Goal: Information Seeking & Learning: Learn about a topic

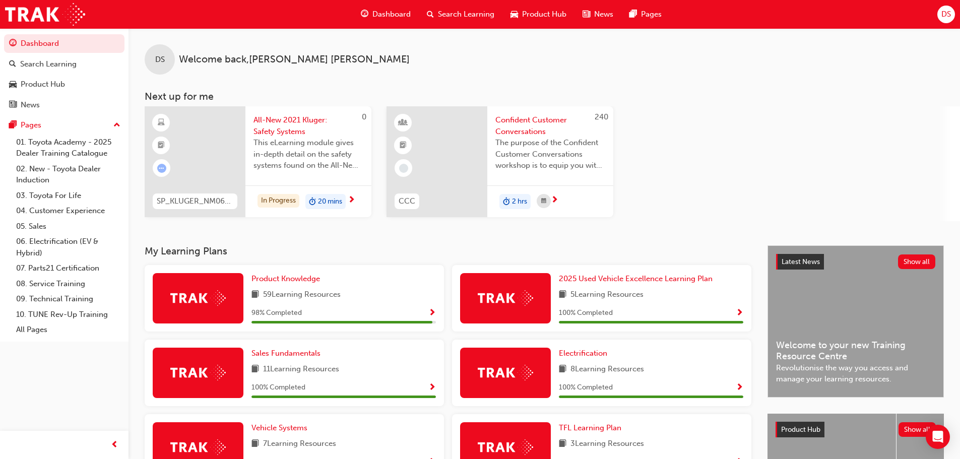
click at [521, 171] on div "The purpose of the Confident Customer Conversations workshop is to equip you wi…" at bounding box center [551, 157] width 110 height 40
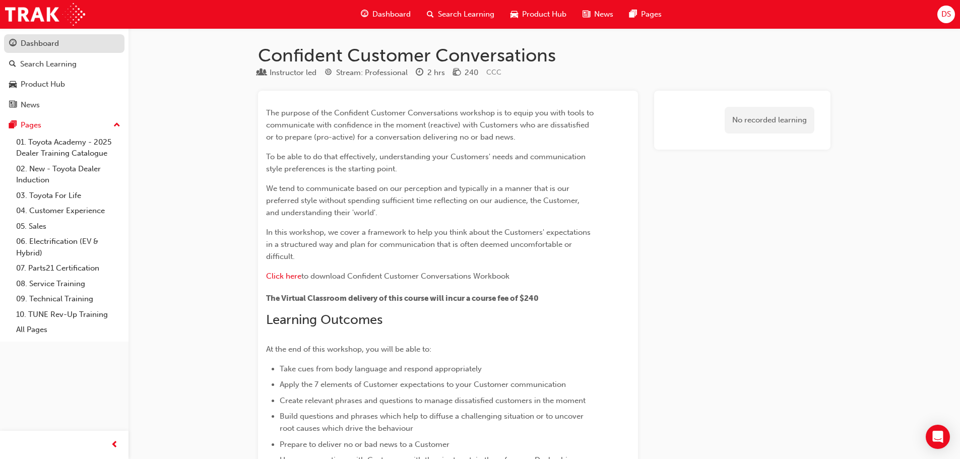
click at [43, 44] on div "Dashboard" at bounding box center [40, 44] width 38 height 12
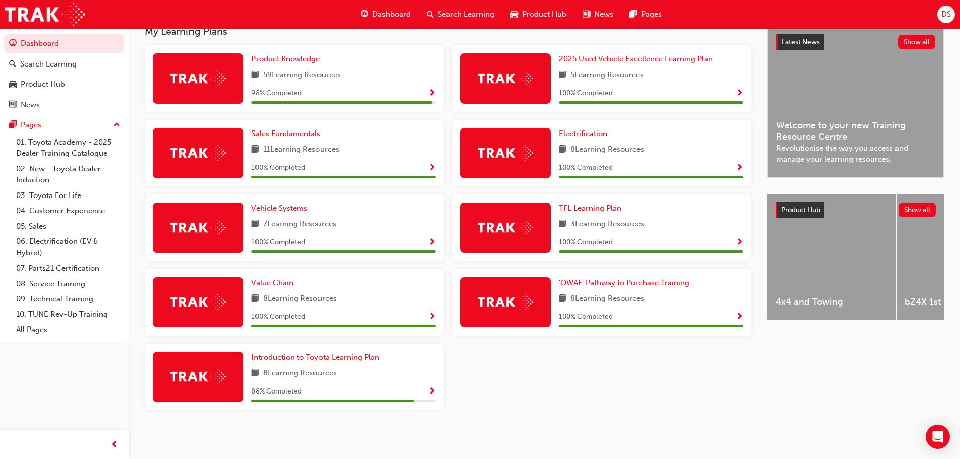
scroll to position [220, 0]
click at [293, 357] on span "Introduction to Toyota Learning Plan" at bounding box center [316, 356] width 128 height 9
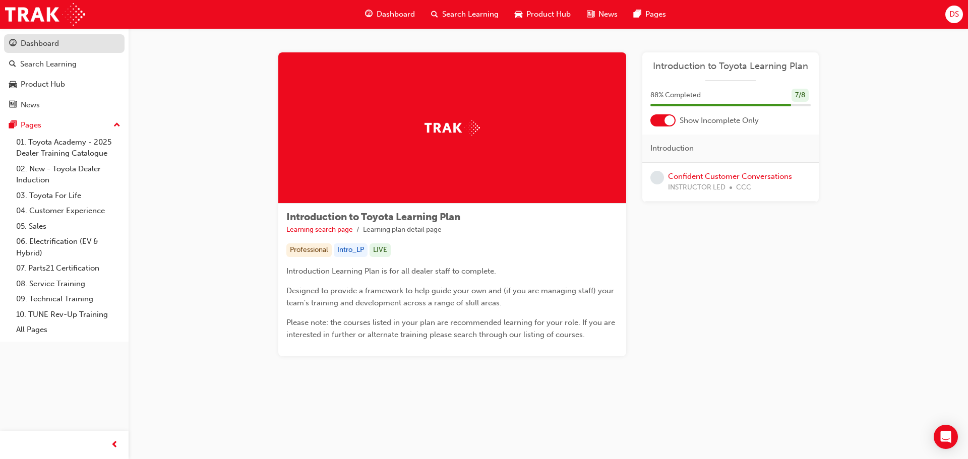
click at [55, 44] on div "Dashboard" at bounding box center [40, 44] width 38 height 12
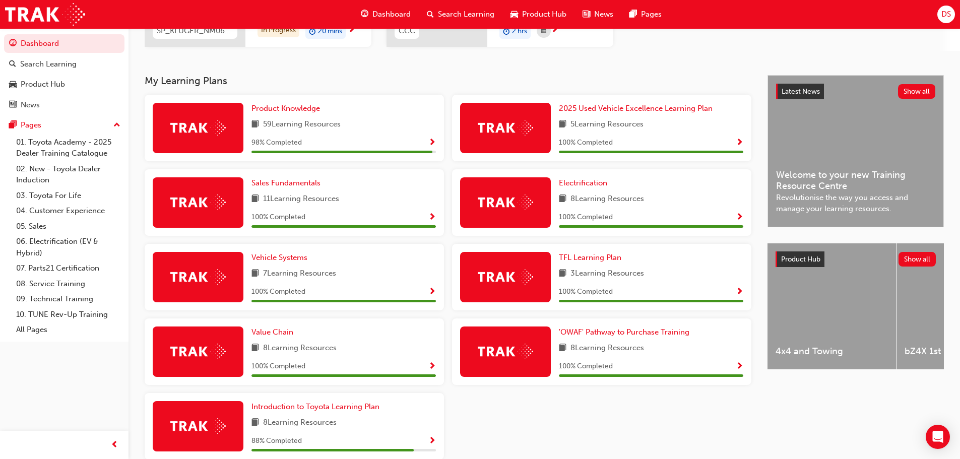
scroll to position [170, 0]
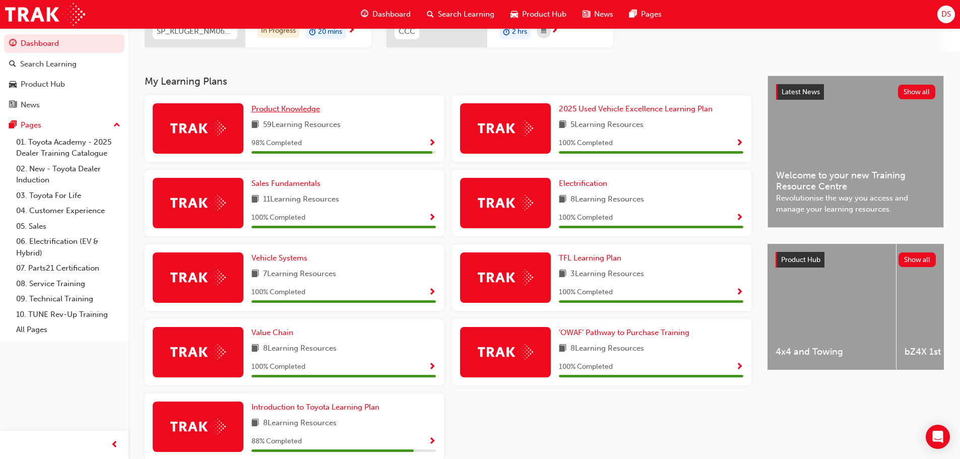
click at [285, 107] on span "Product Knowledge" at bounding box center [286, 108] width 69 height 9
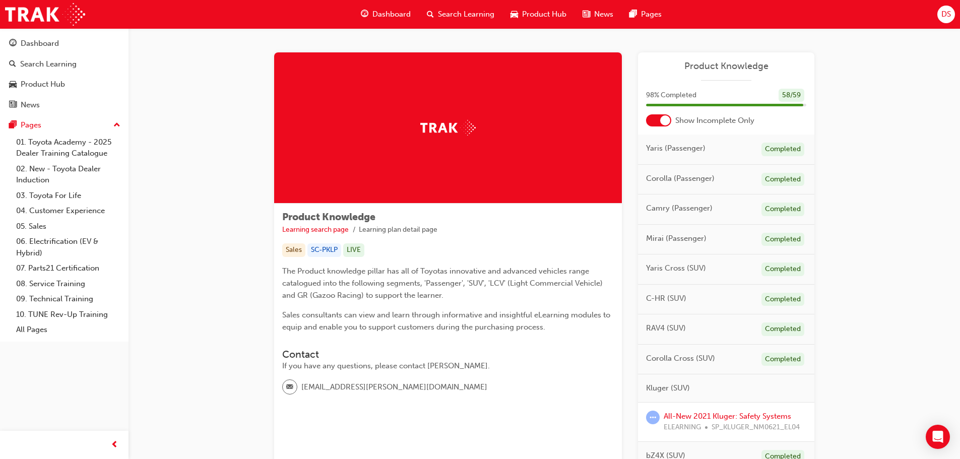
click at [661, 117] on div at bounding box center [665, 120] width 10 height 10
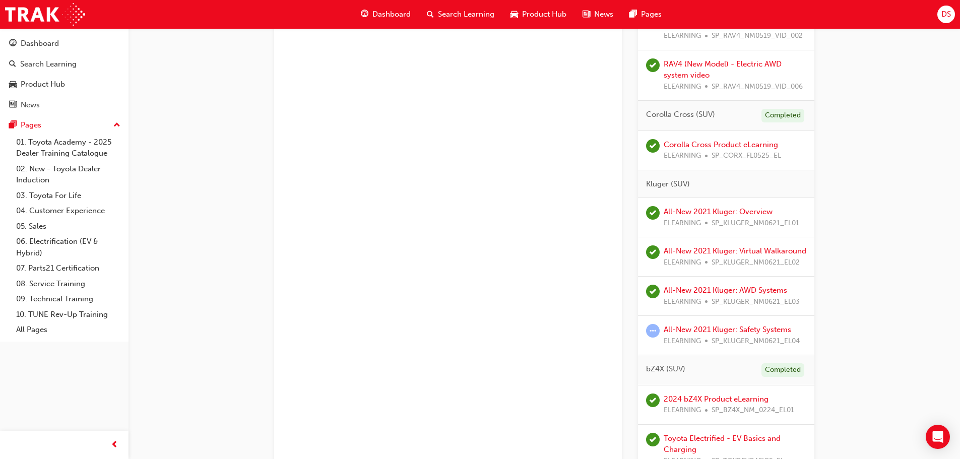
scroll to position [1059, 0]
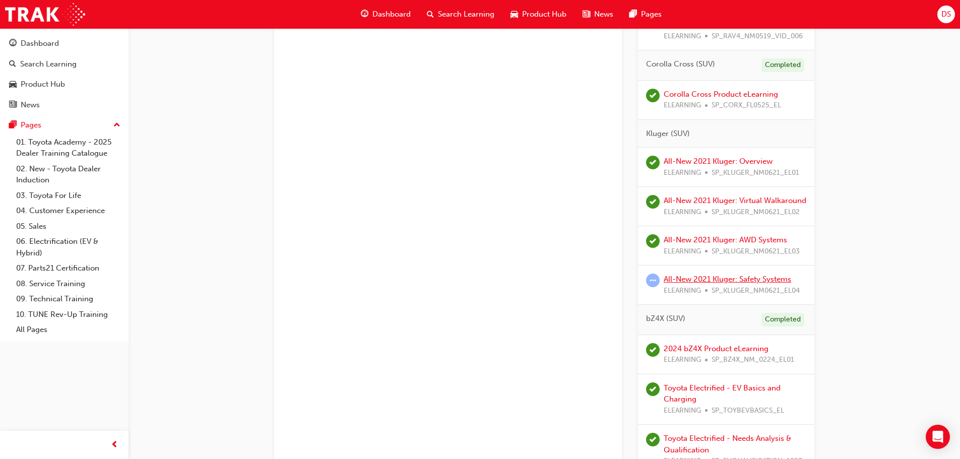
click at [686, 284] on link "All-New 2021 Kluger: Safety Systems" at bounding box center [728, 279] width 128 height 9
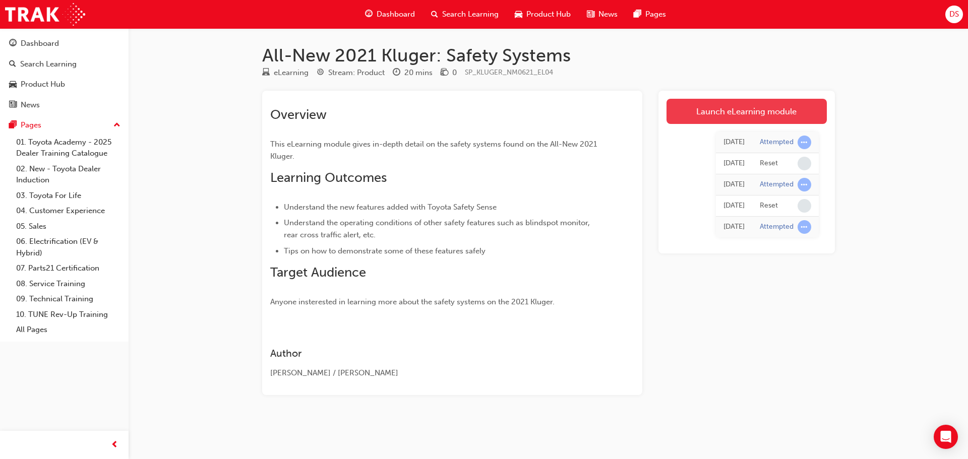
click at [746, 109] on link "Launch eLearning module" at bounding box center [747, 111] width 160 height 25
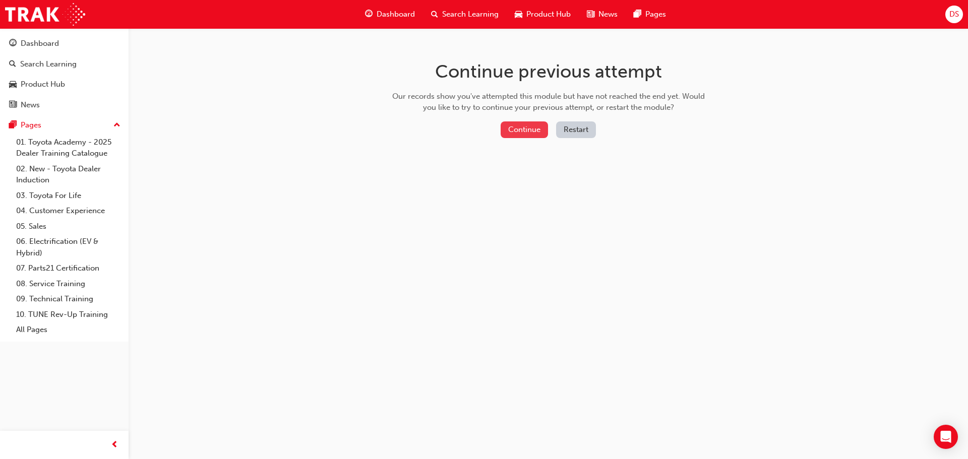
click at [524, 128] on button "Continue" at bounding box center [524, 130] width 47 height 17
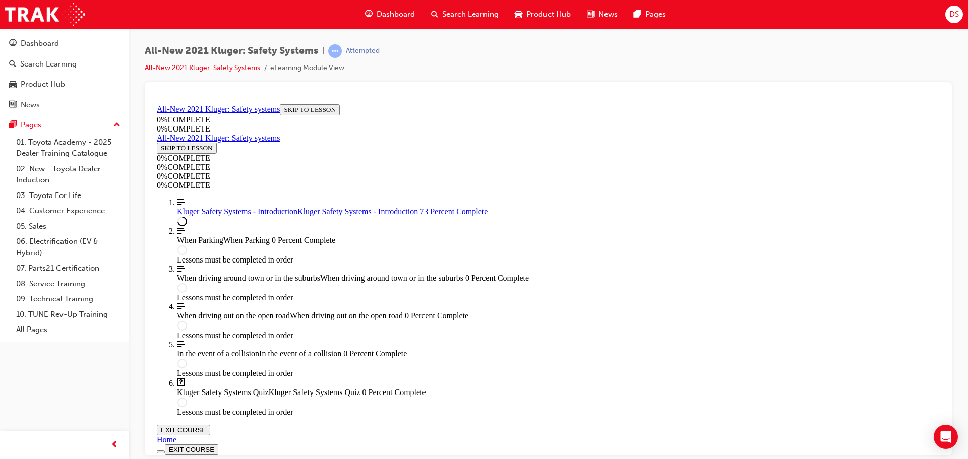
scroll to position [202, 0]
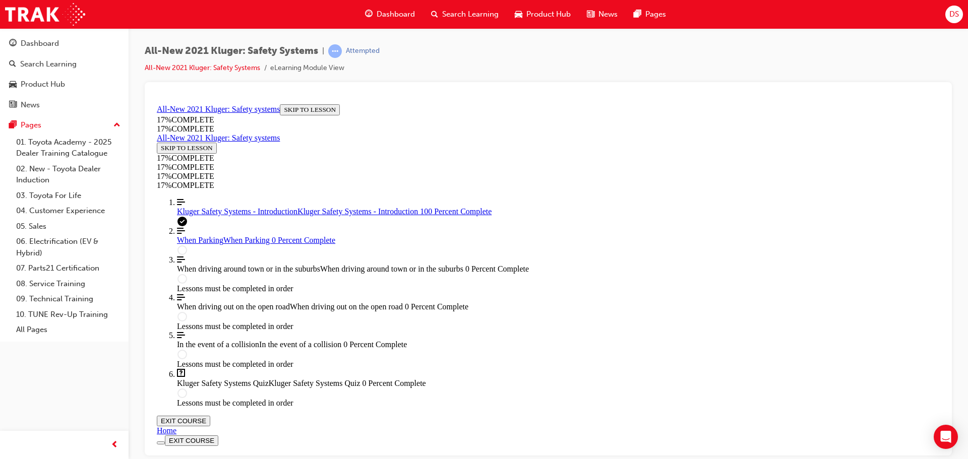
scroll to position [1437, 0]
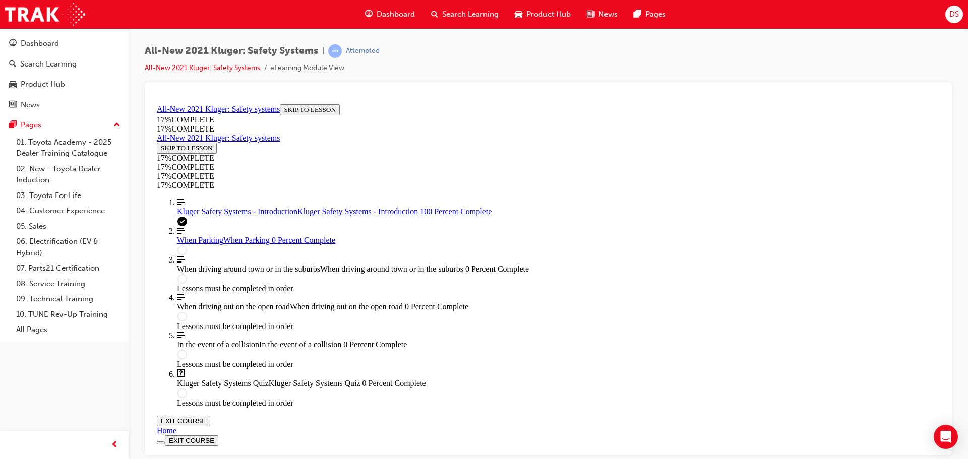
scroll to position [1401, 0]
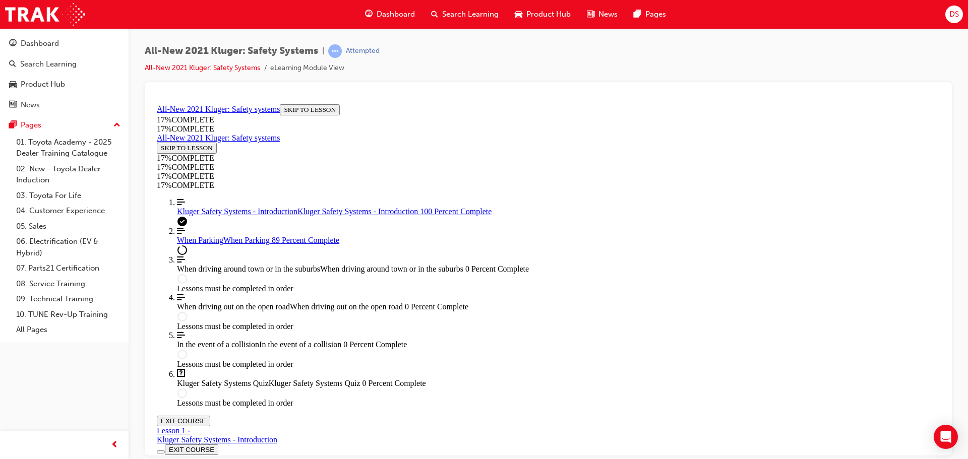
scroll to position [3464, 0]
click at [945, 438] on icon "Open Intercom Messenger" at bounding box center [946, 437] width 12 height 13
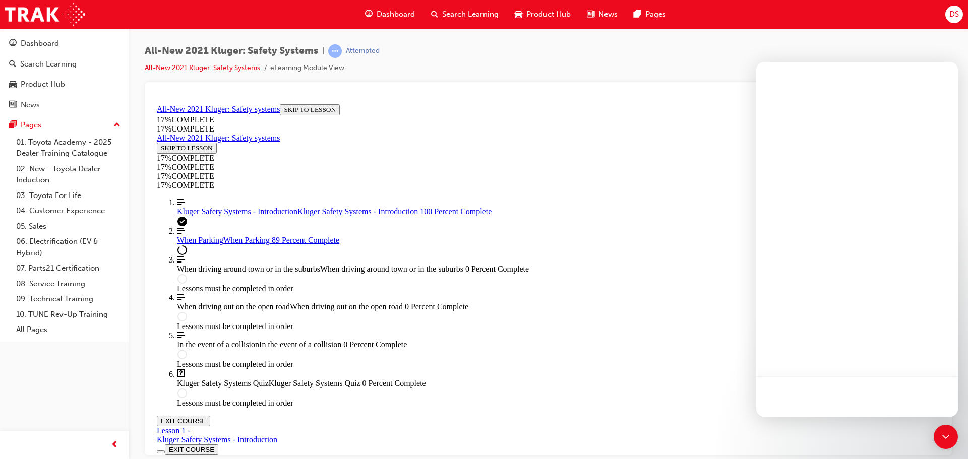
click at [877, 212] on div at bounding box center [857, 239] width 202 height 355
click at [723, 45] on div "All-New 2021 Kluger: Safety Systems | Attempted All-New 2021 Kluger: Safety Sys…" at bounding box center [548, 63] width 807 height 38
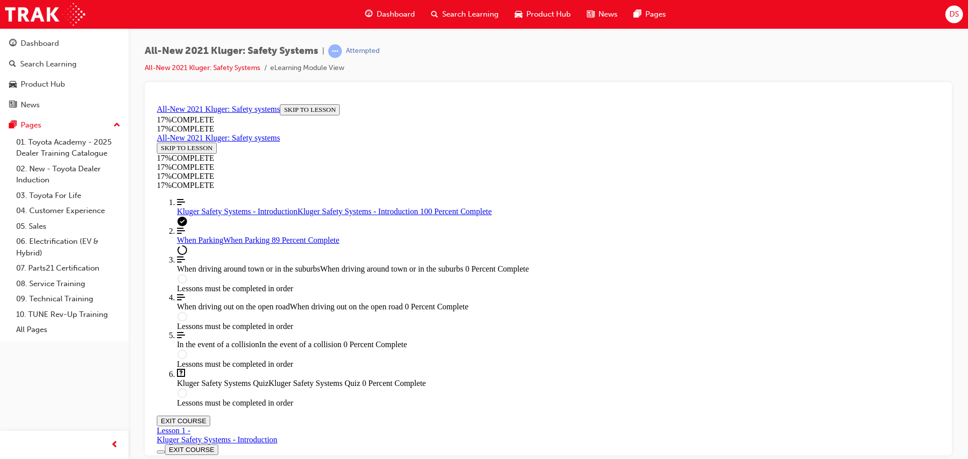
scroll to position [0, 0]
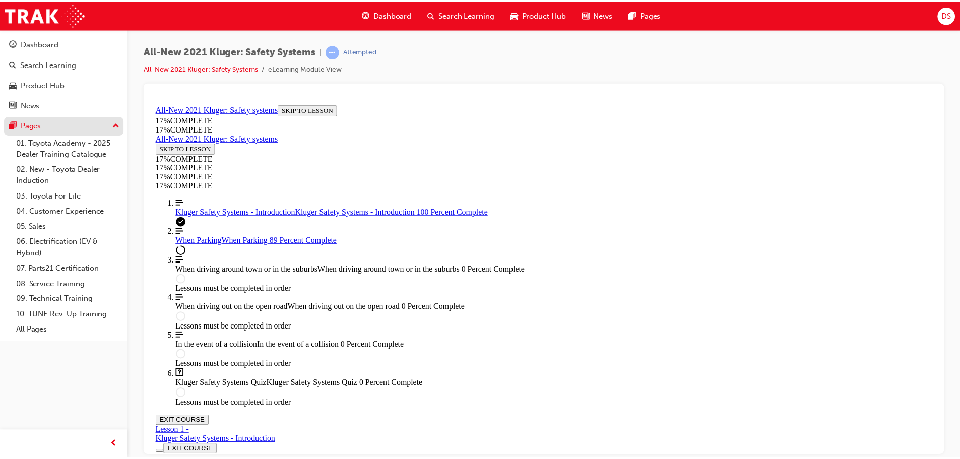
scroll to position [2758, 0]
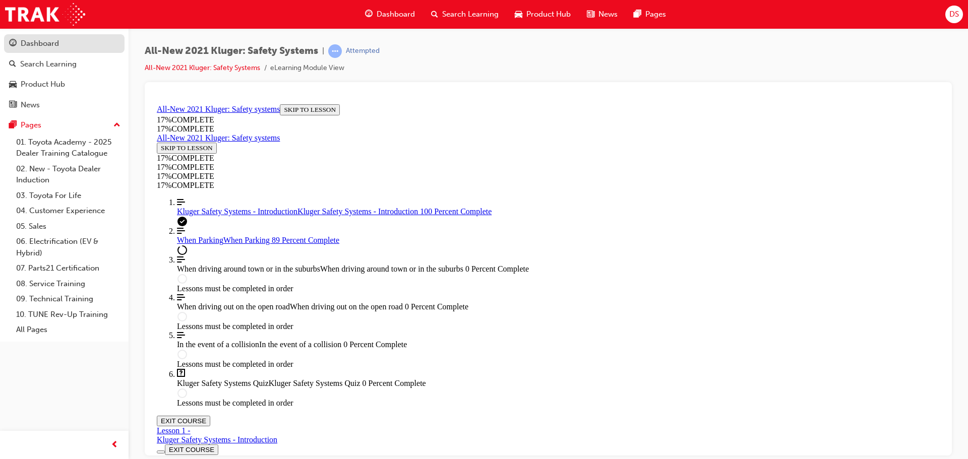
click at [46, 44] on div "Dashboard" at bounding box center [40, 44] width 38 height 12
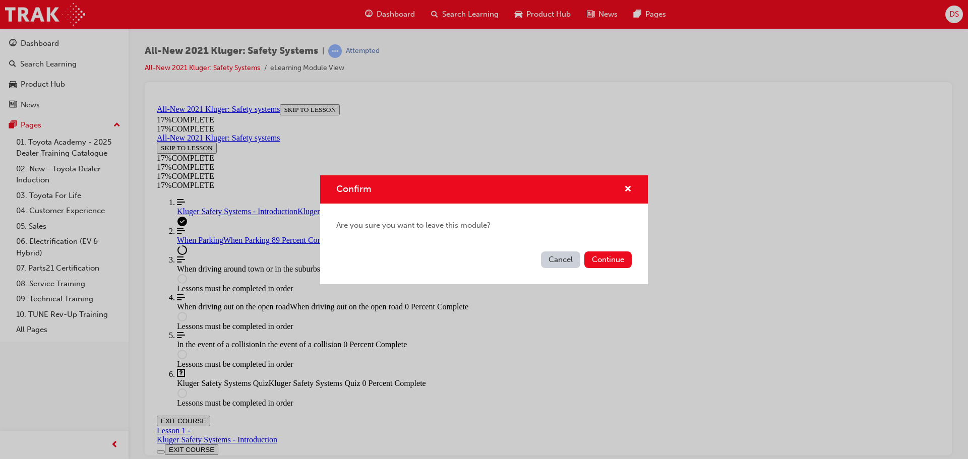
click at [551, 259] on button "Cancel" at bounding box center [560, 260] width 39 height 17
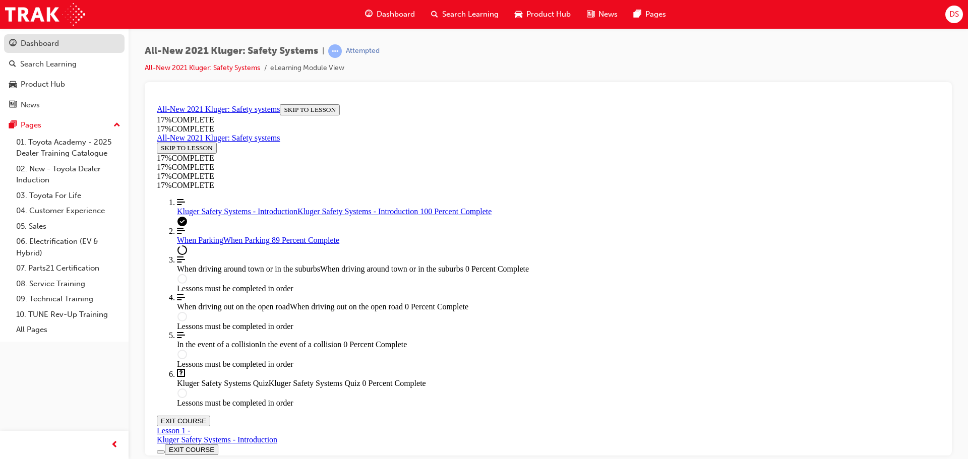
click at [49, 44] on div "Dashboard" at bounding box center [40, 44] width 38 height 12
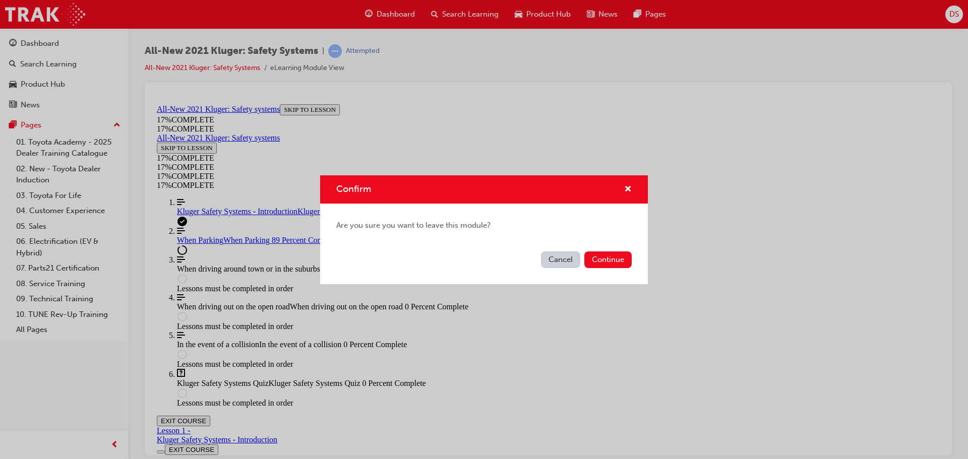
click at [624, 186] on div "Confirm" at bounding box center [624, 190] width 16 height 13
click at [629, 190] on span "cross-icon" at bounding box center [628, 190] width 8 height 9
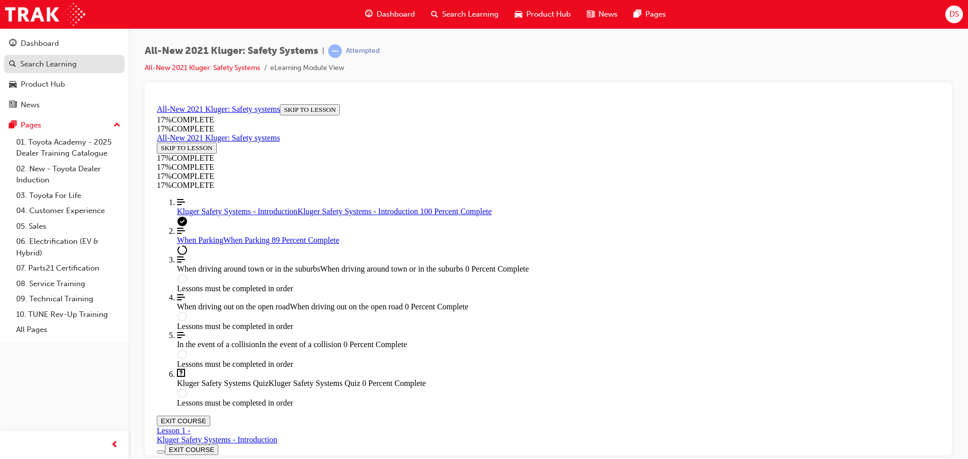
click at [55, 63] on div "Search Learning" at bounding box center [48, 64] width 56 height 12
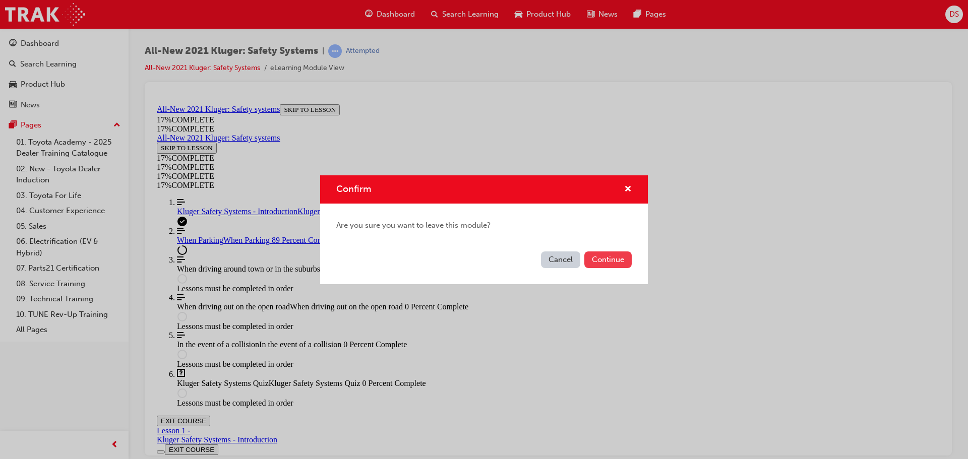
click at [606, 259] on button "Continue" at bounding box center [607, 260] width 47 height 17
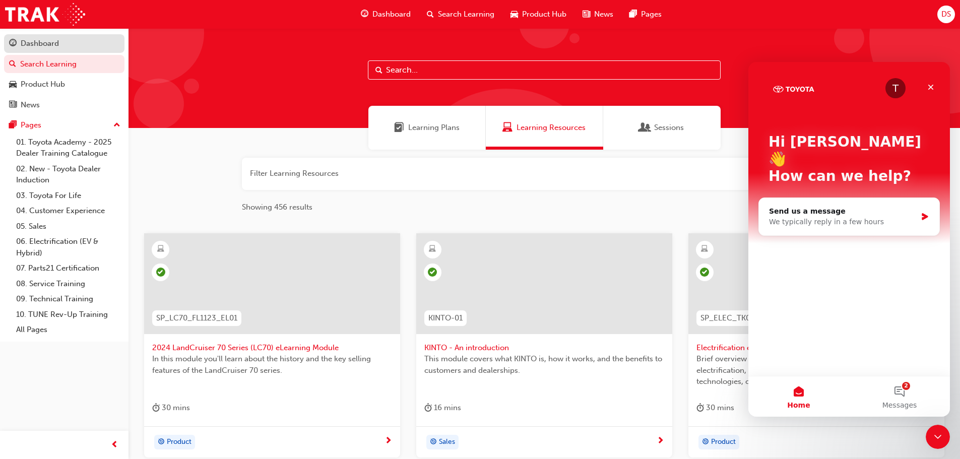
click at [49, 43] on div "Dashboard" at bounding box center [40, 44] width 38 height 12
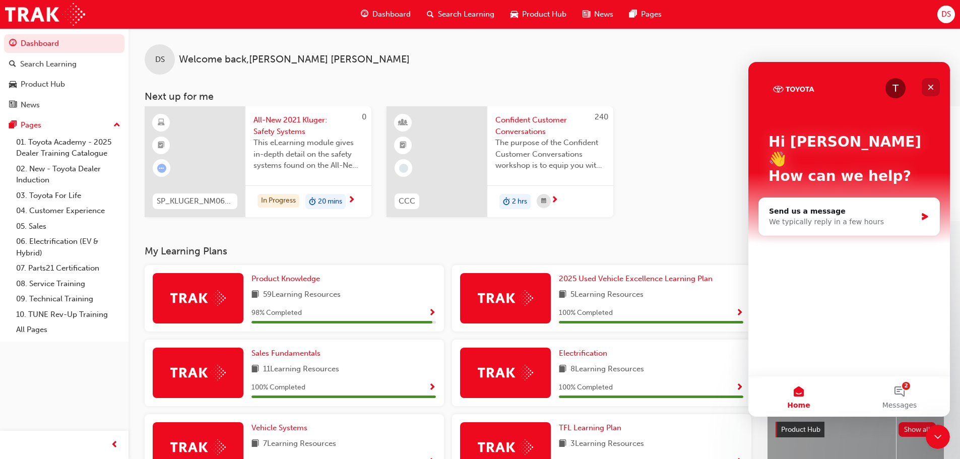
click at [929, 87] on icon "Close" at bounding box center [931, 87] width 8 height 8
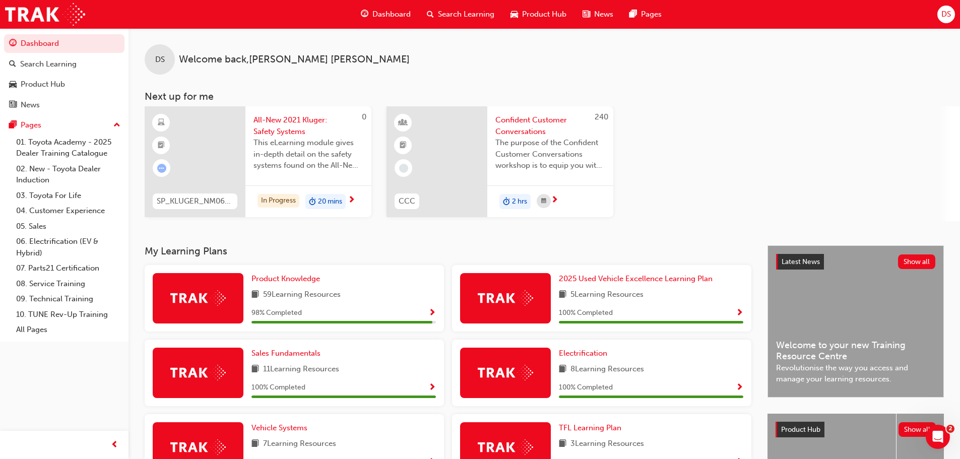
drag, startPoint x: 662, startPoint y: 87, endPoint x: 764, endPoint y: 300, distance: 236.3
click at [742, 272] on div "DS Welcome back , [PERSON_NAME] Next up for me 0 SP_KLUGER_NM0621_EL04 All-New …" at bounding box center [545, 341] width 832 height 626
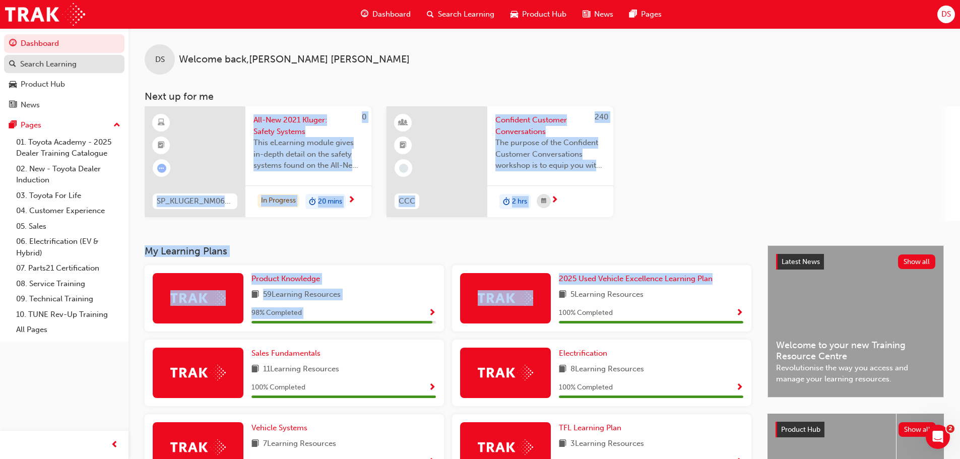
click at [63, 65] on div "Search Learning" at bounding box center [48, 64] width 56 height 12
